Goal: Information Seeking & Learning: Learn about a topic

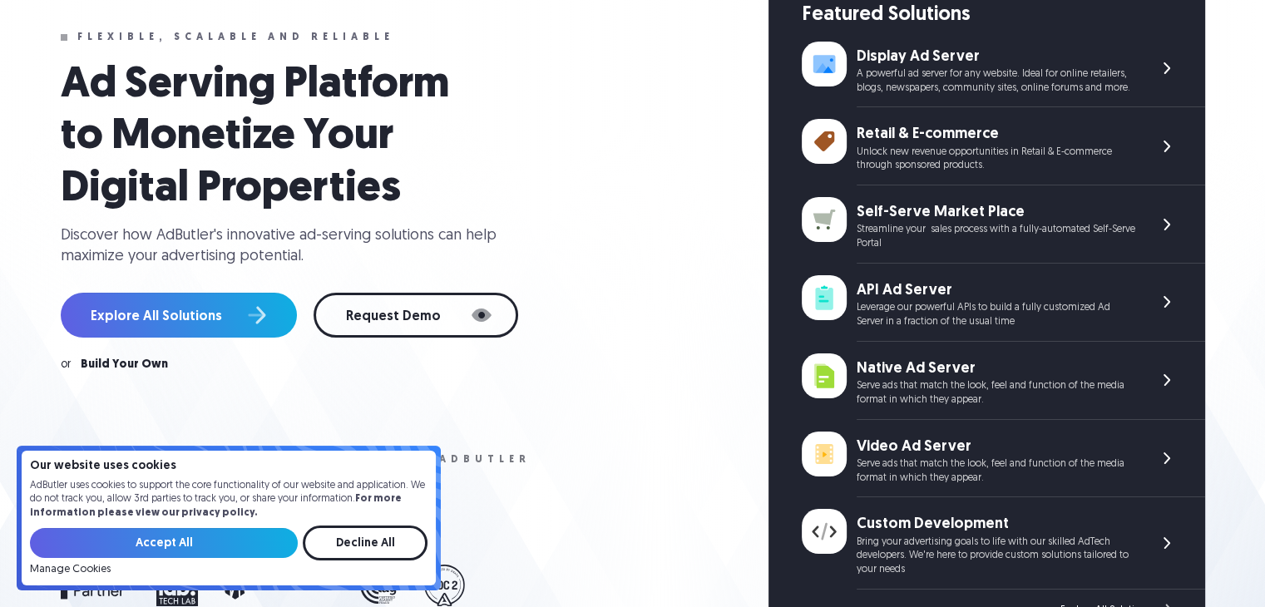
click at [975, 147] on div "Unlock new revenue opportunities in Retail & E-commerce through sponsored produ…" at bounding box center [996, 160] width 279 height 28
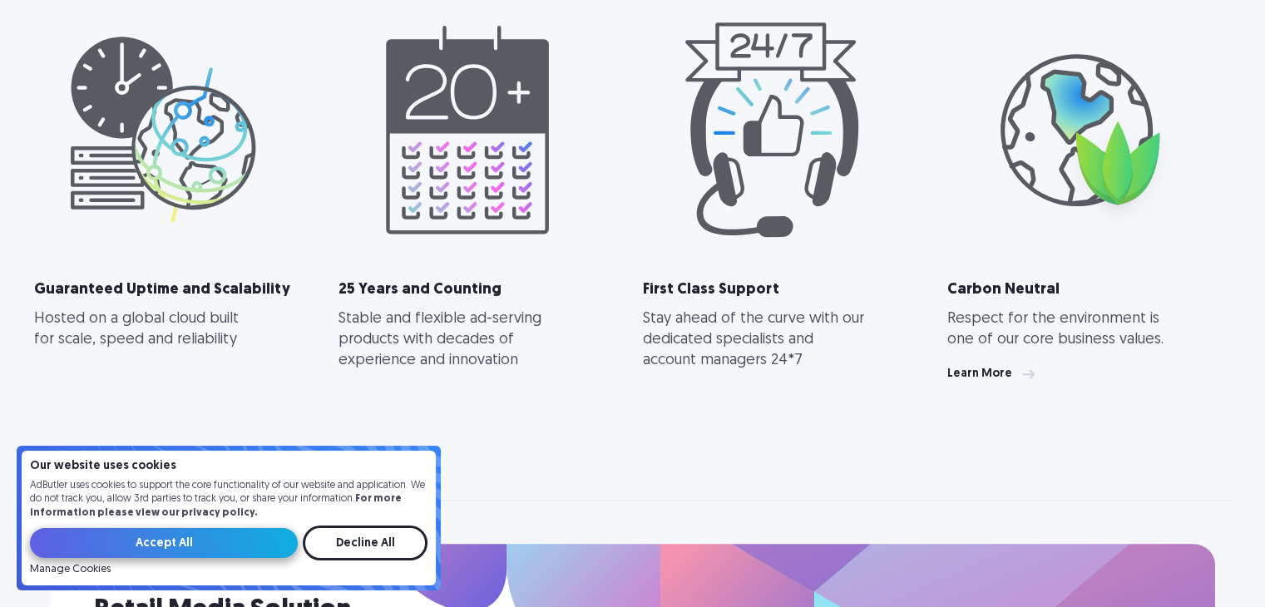
scroll to position [927, 0]
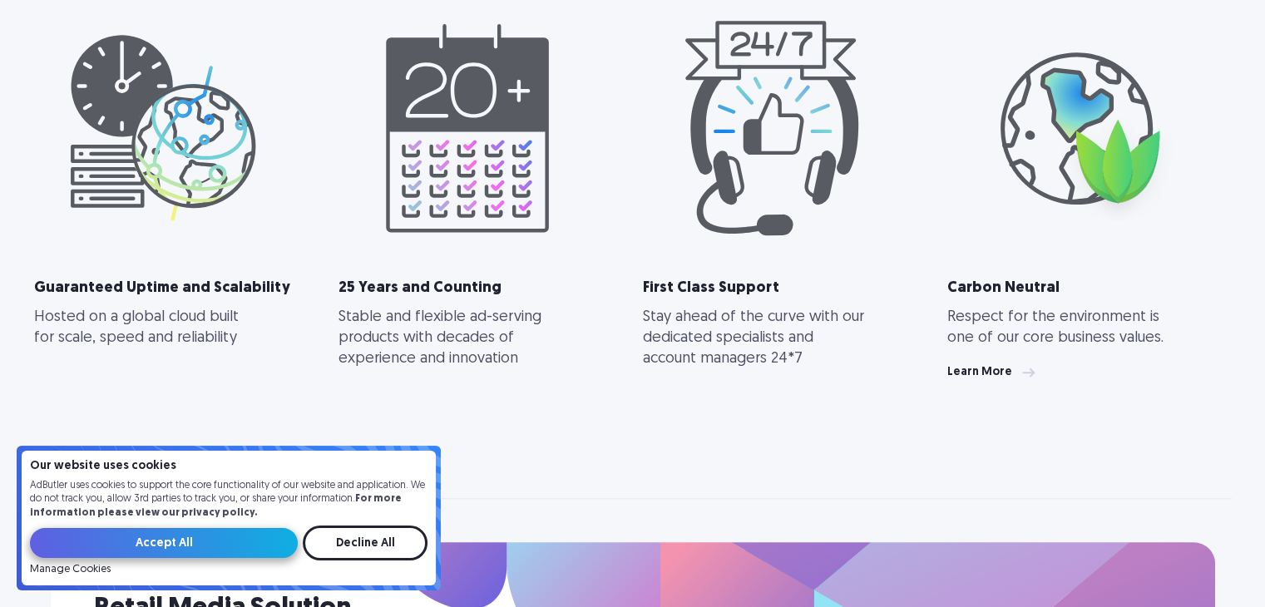
click at [194, 545] on input "Accept All" at bounding box center [164, 543] width 268 height 30
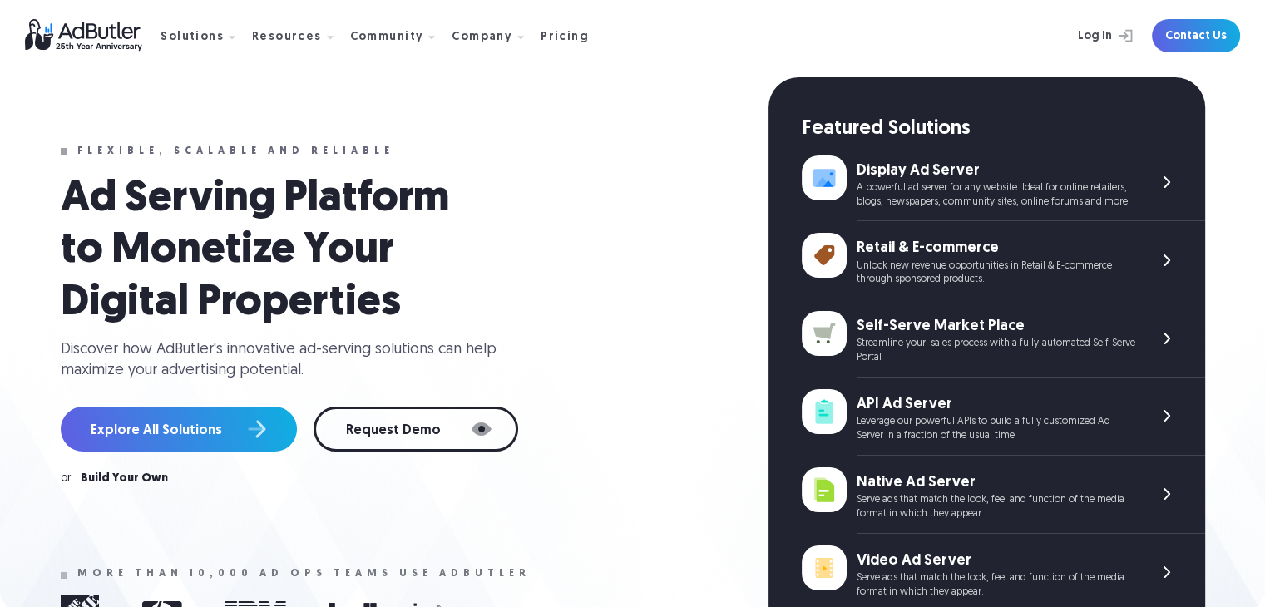
scroll to position [23, 0]
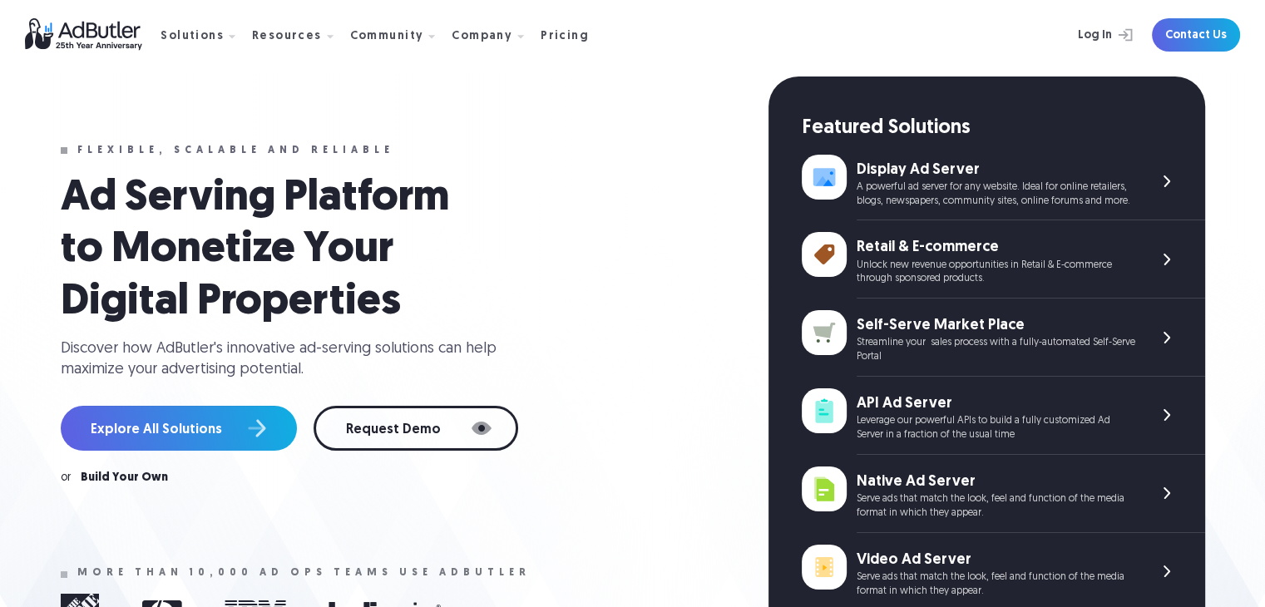
click at [622, 125] on div "Flexible, scalable and reliable Ad Serving Platform to Monetize Your Digital Pr…" at bounding box center [415, 470] width 708 height 787
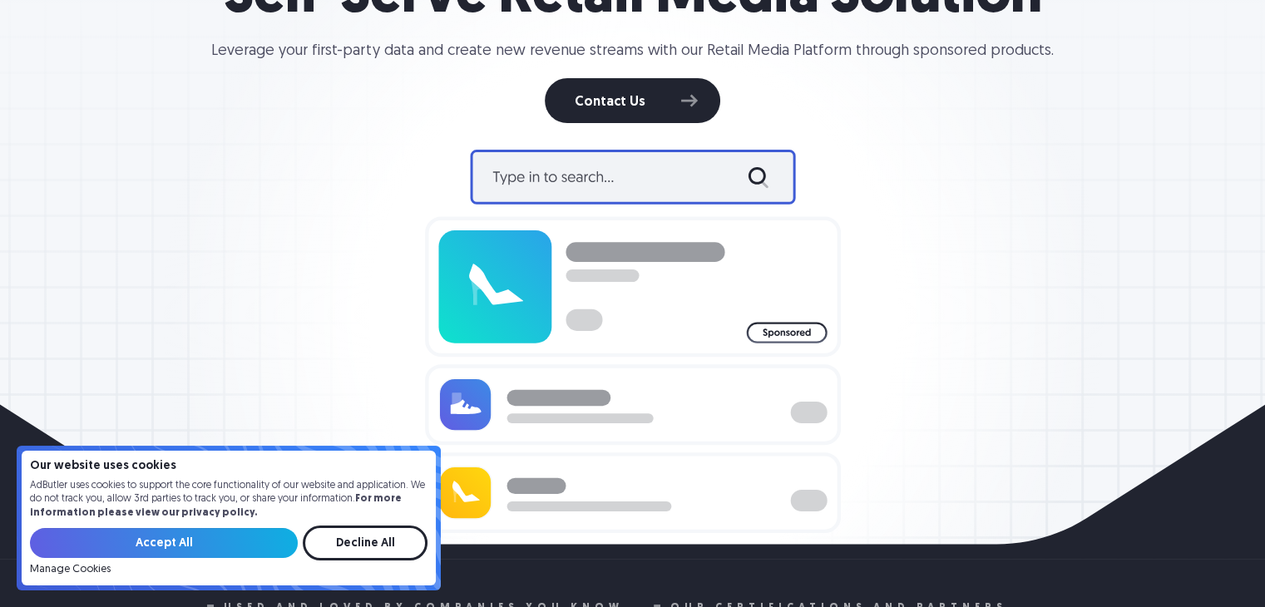
scroll to position [258, 0]
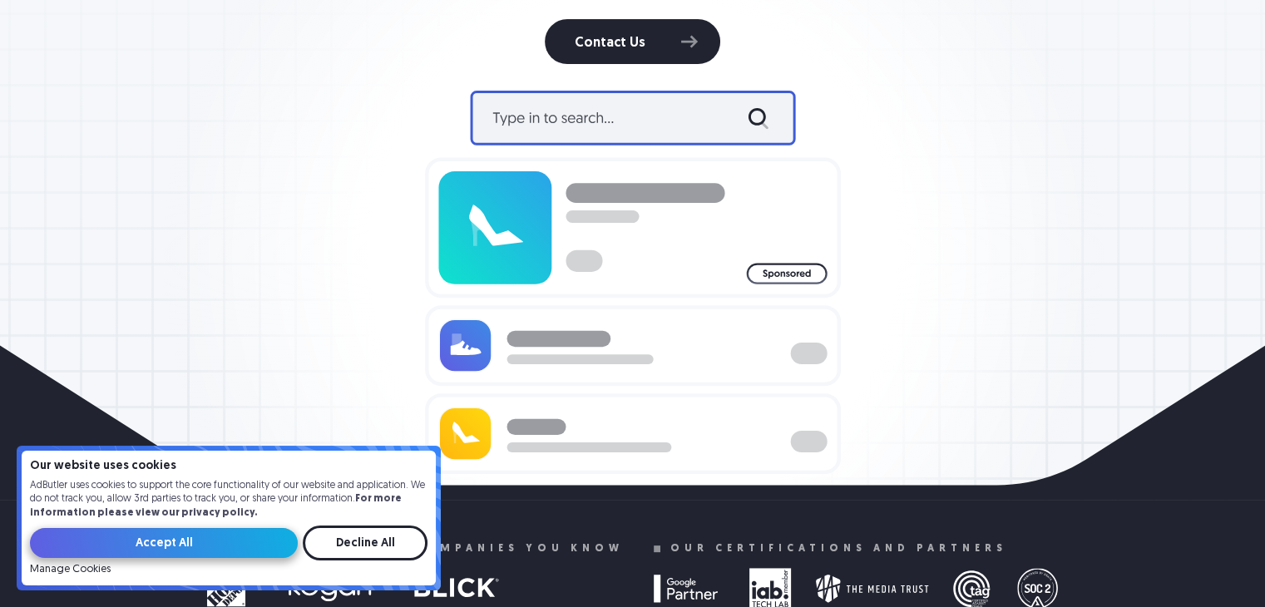
click at [210, 540] on input "Accept All" at bounding box center [164, 543] width 268 height 30
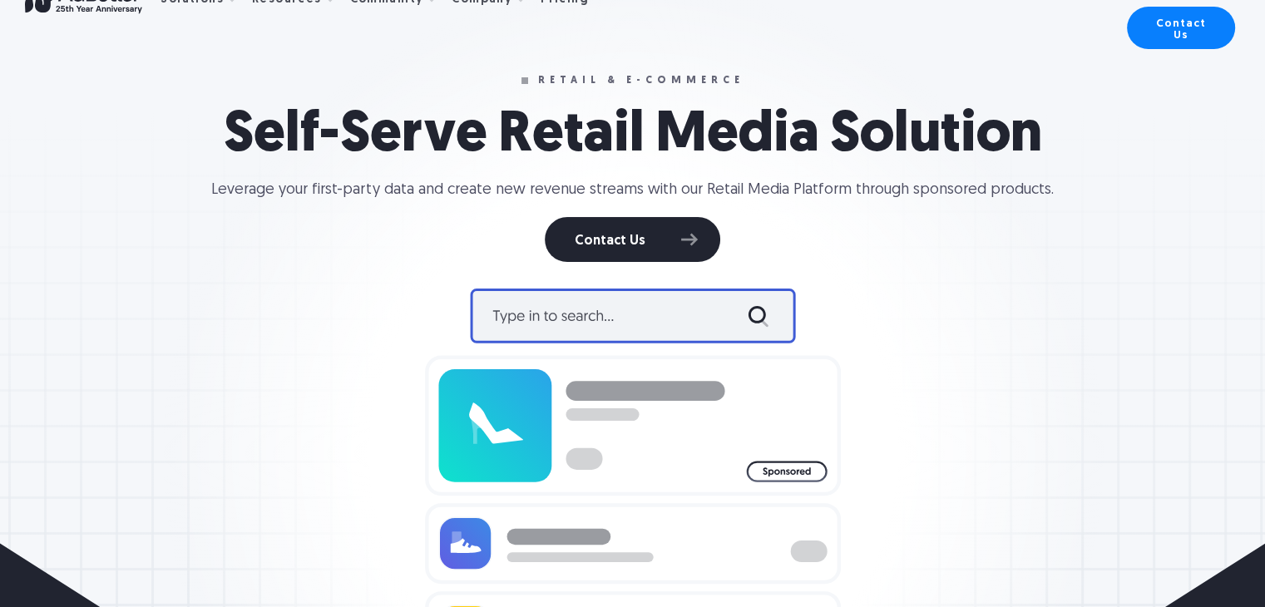
scroll to position [0, 0]
